Goal: Task Accomplishment & Management: Manage account settings

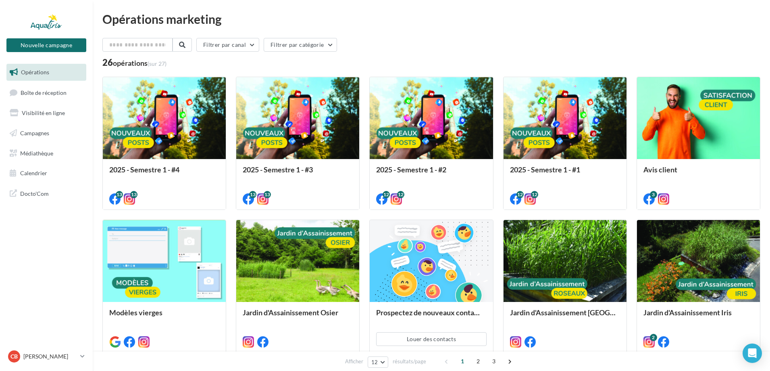
click at [57, 92] on span "Boîte de réception" at bounding box center [44, 92] width 46 height 7
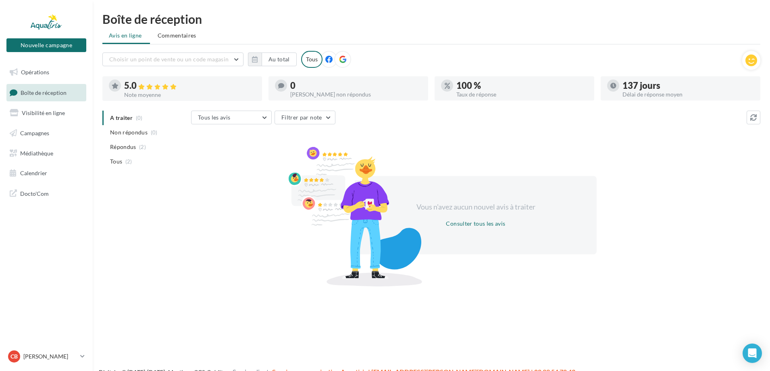
click at [188, 36] on span "Commentaires" at bounding box center [177, 35] width 39 height 8
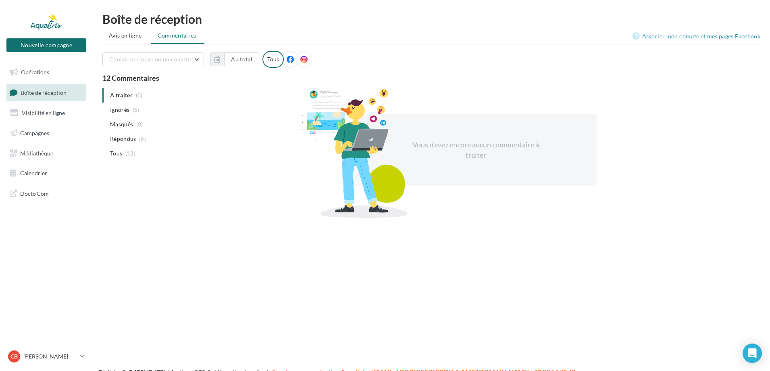
click at [287, 61] on icon at bounding box center [290, 59] width 7 height 7
